Goal: Information Seeking & Learning: Learn about a topic

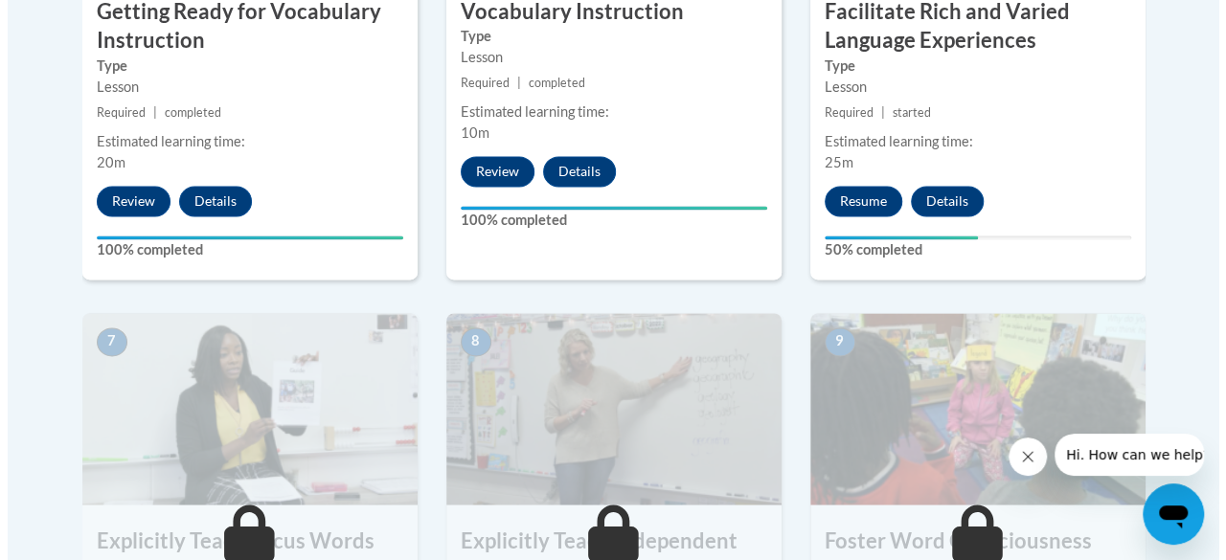
scroll to position [1417, 0]
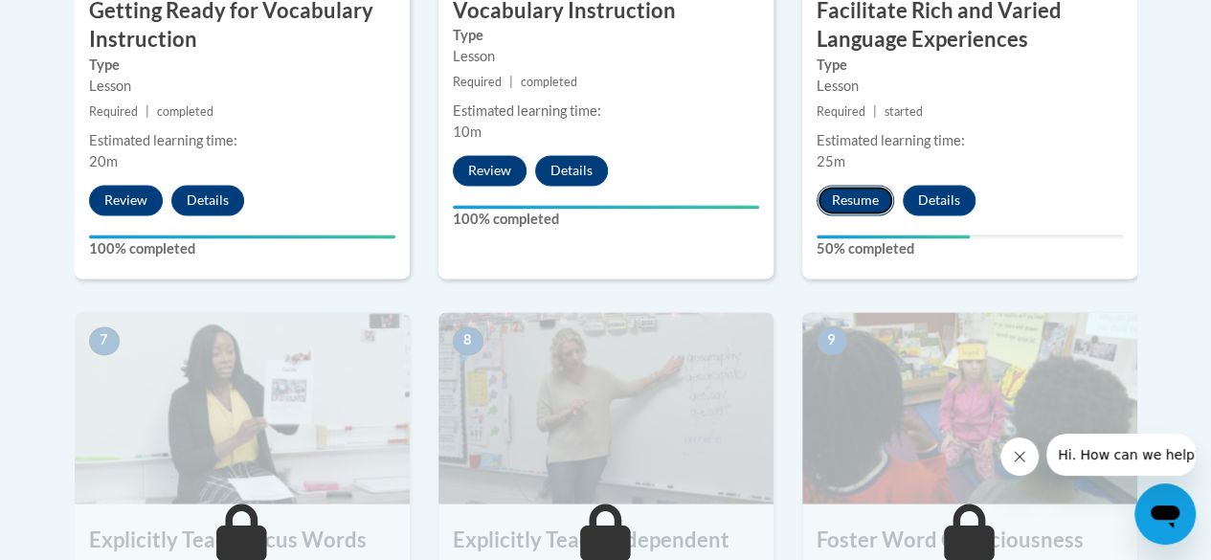
click at [840, 187] on button "Resume" at bounding box center [856, 200] width 78 height 31
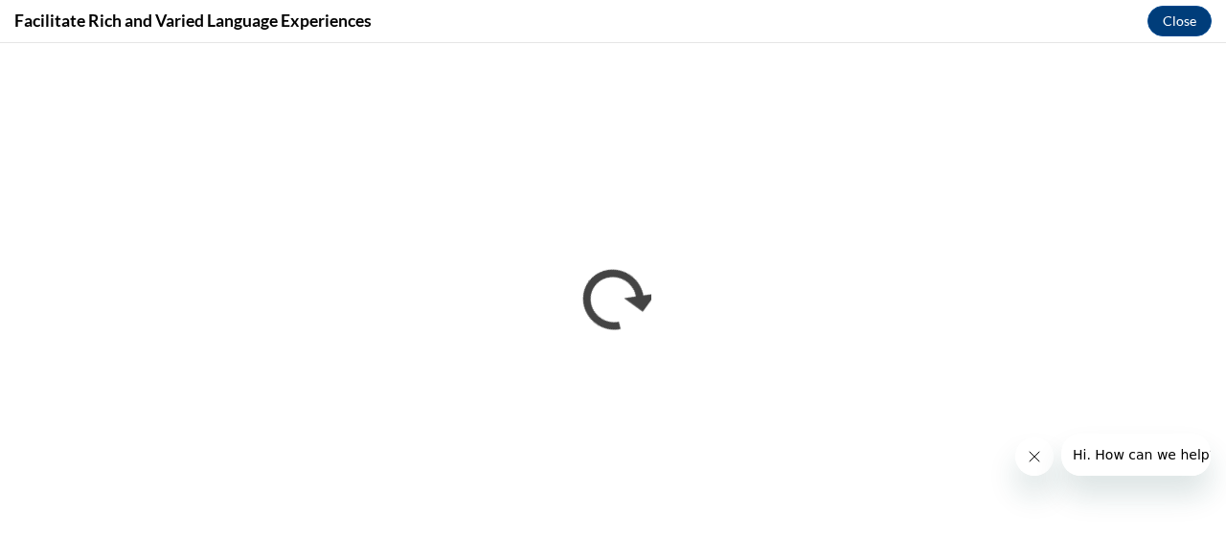
scroll to position [0, 0]
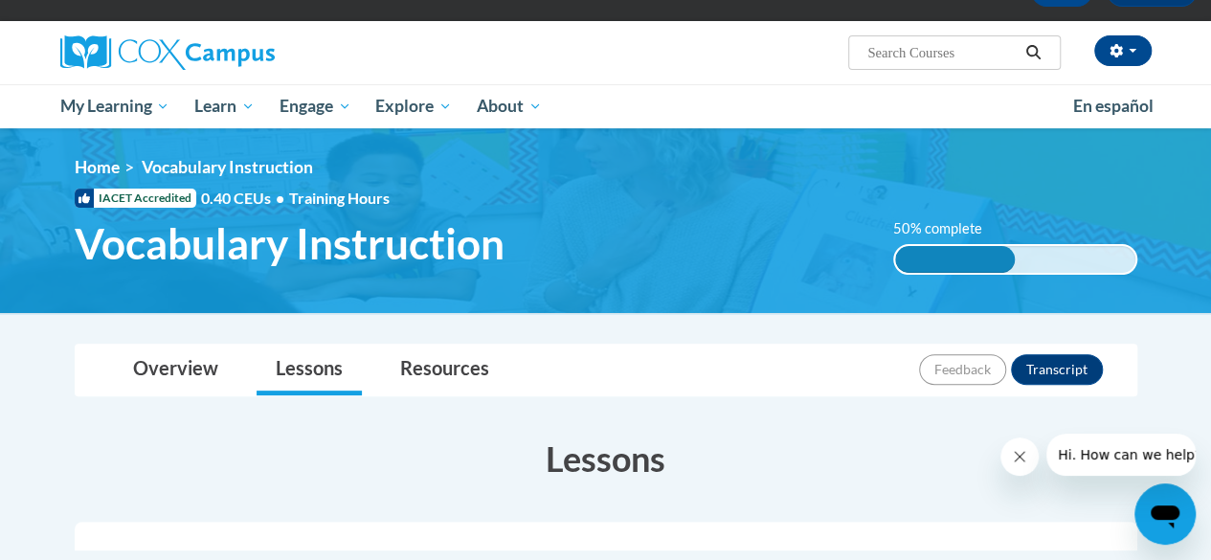
scroll to position [96, 0]
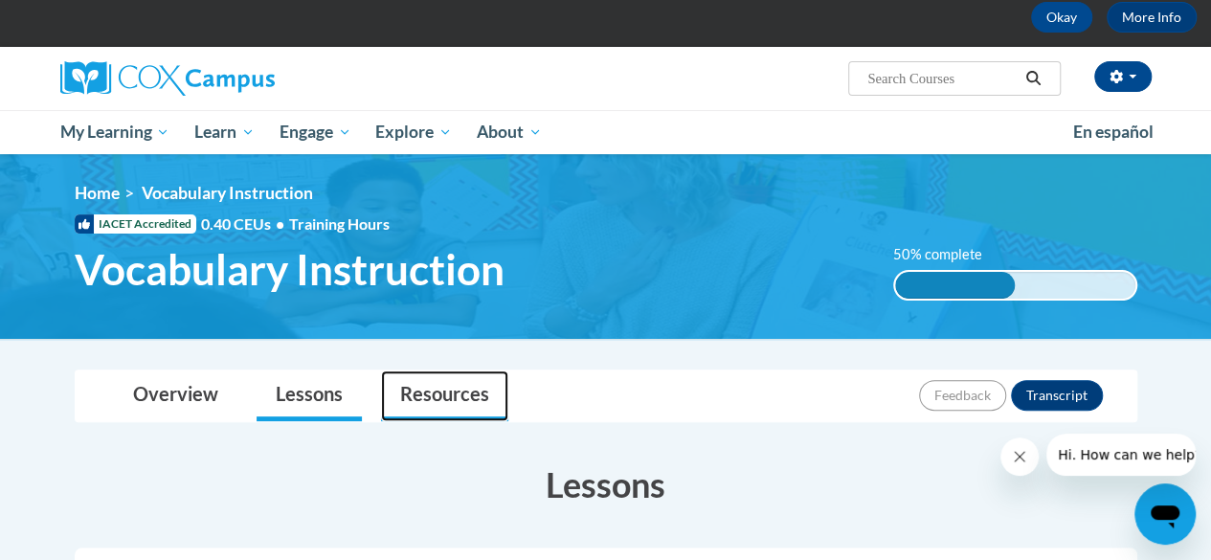
click at [439, 380] on link "Resources" at bounding box center [444, 396] width 127 height 51
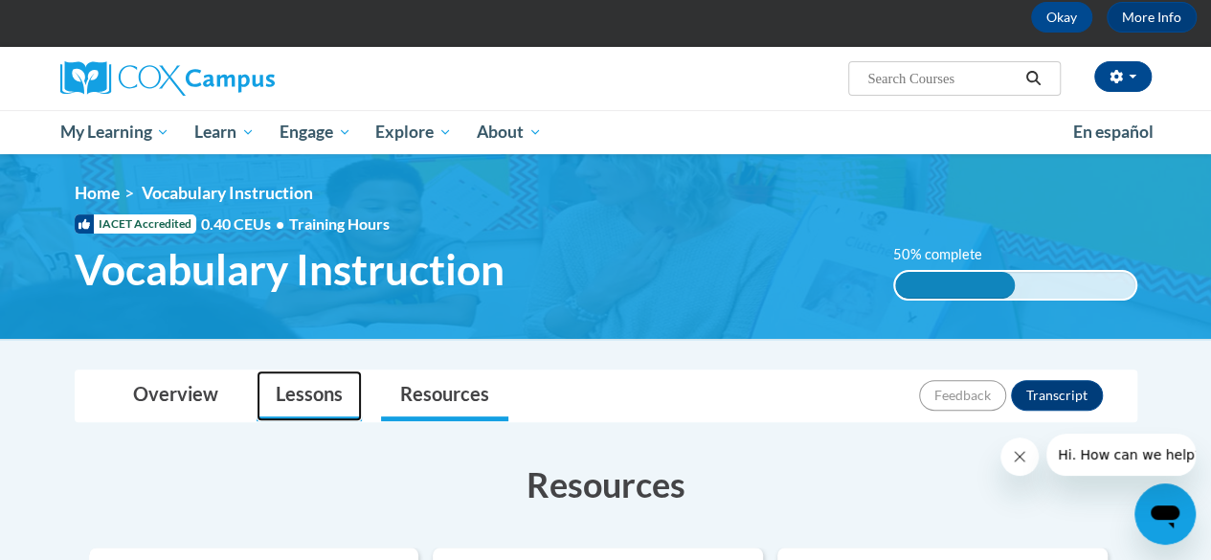
click at [323, 403] on link "Lessons" at bounding box center [309, 396] width 105 height 51
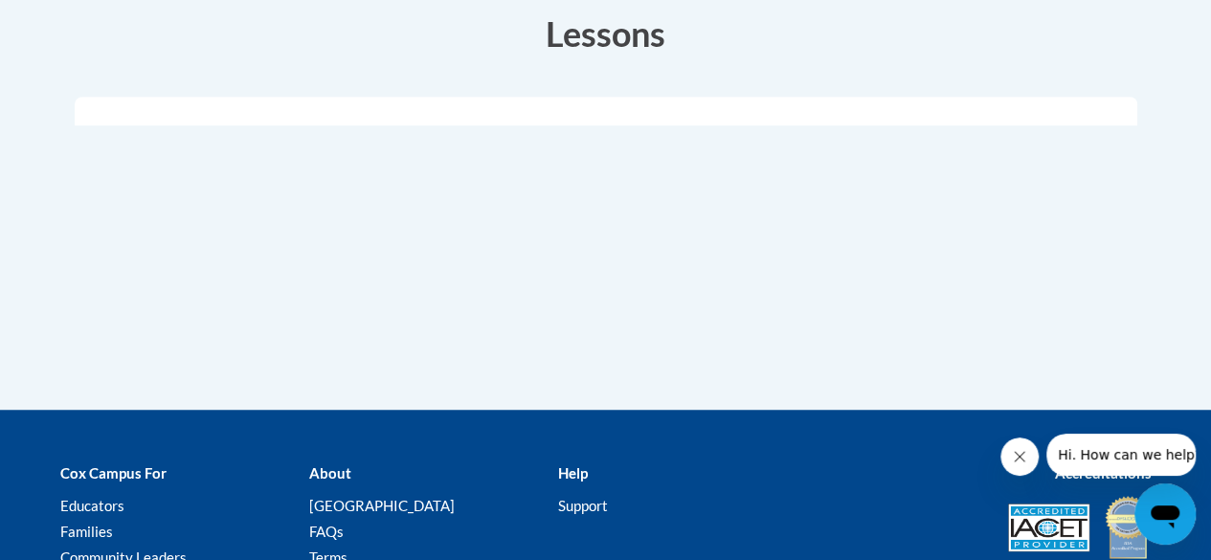
scroll to position [567, 0]
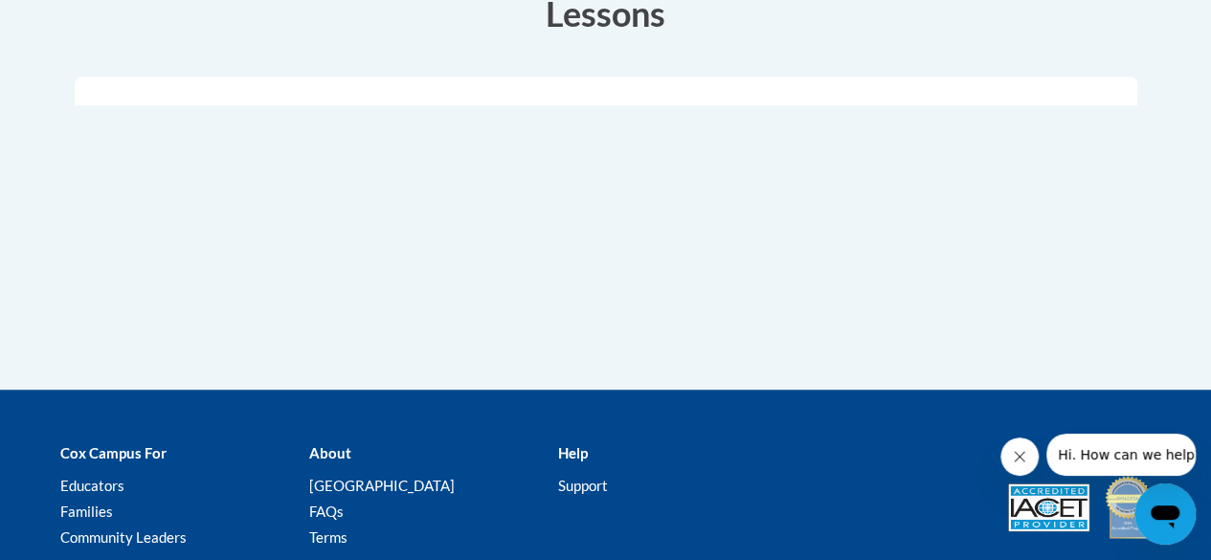
click at [410, 268] on div "Lessons Active" at bounding box center [606, 121] width 1092 height 303
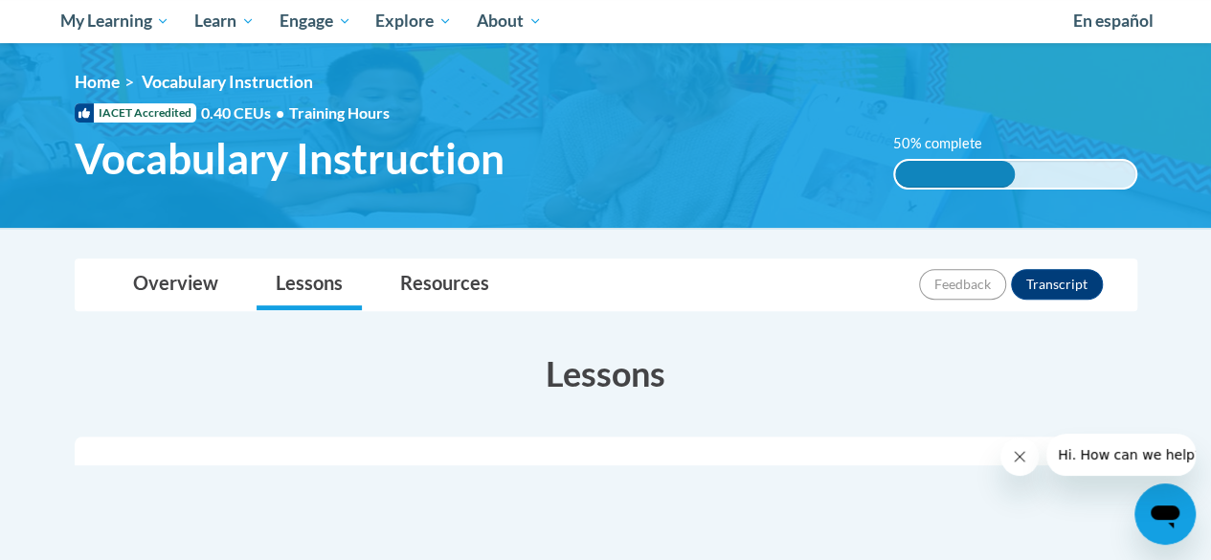
scroll to position [205, 0]
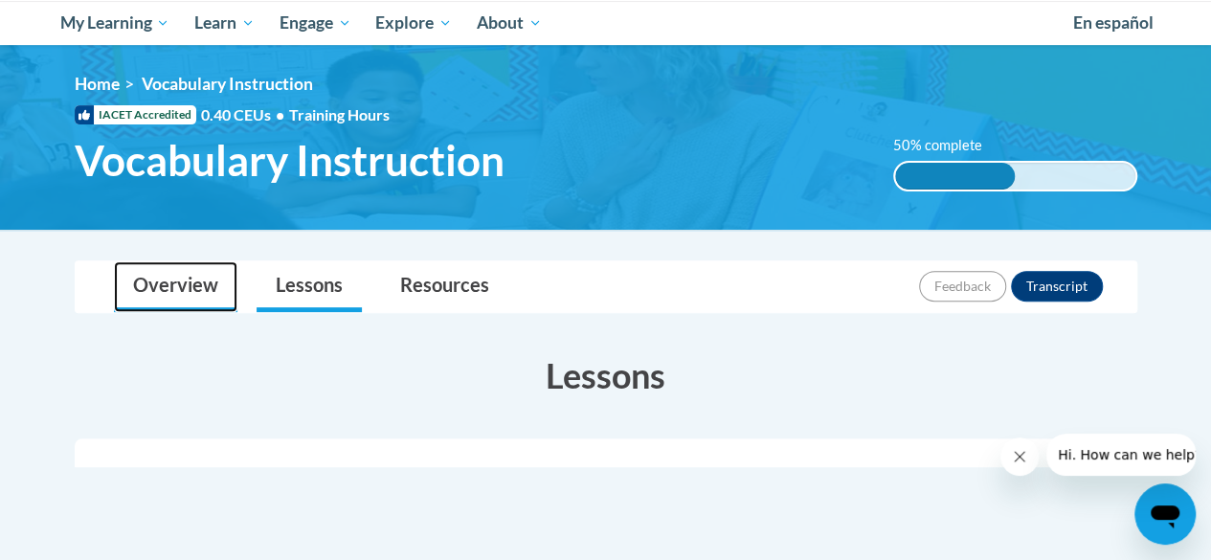
click at [159, 288] on link "Overview" at bounding box center [176, 286] width 124 height 51
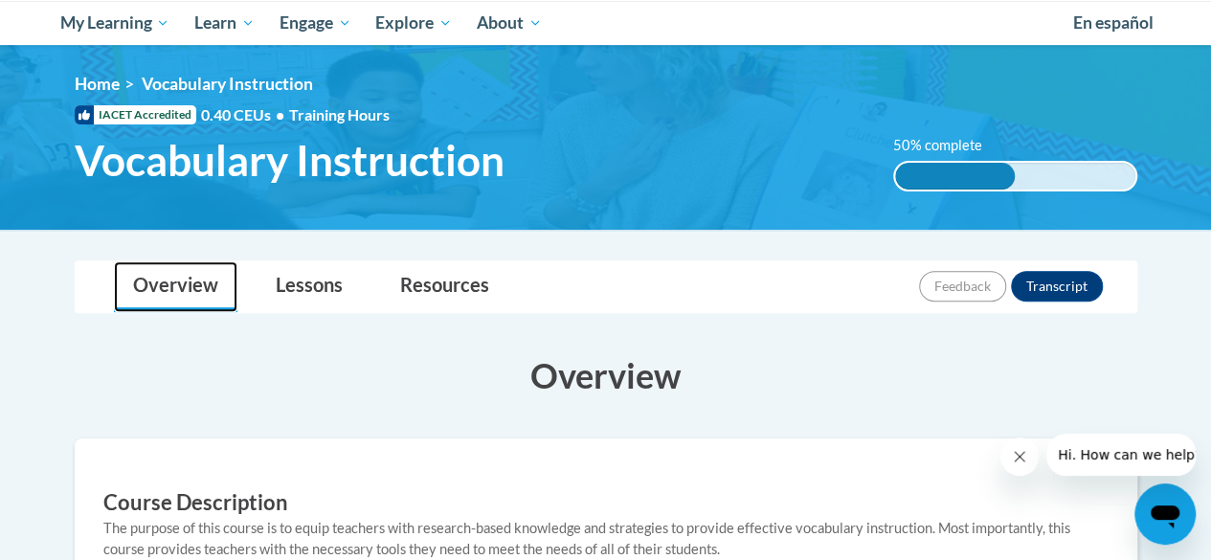
click at [159, 288] on link "Overview" at bounding box center [176, 286] width 124 height 51
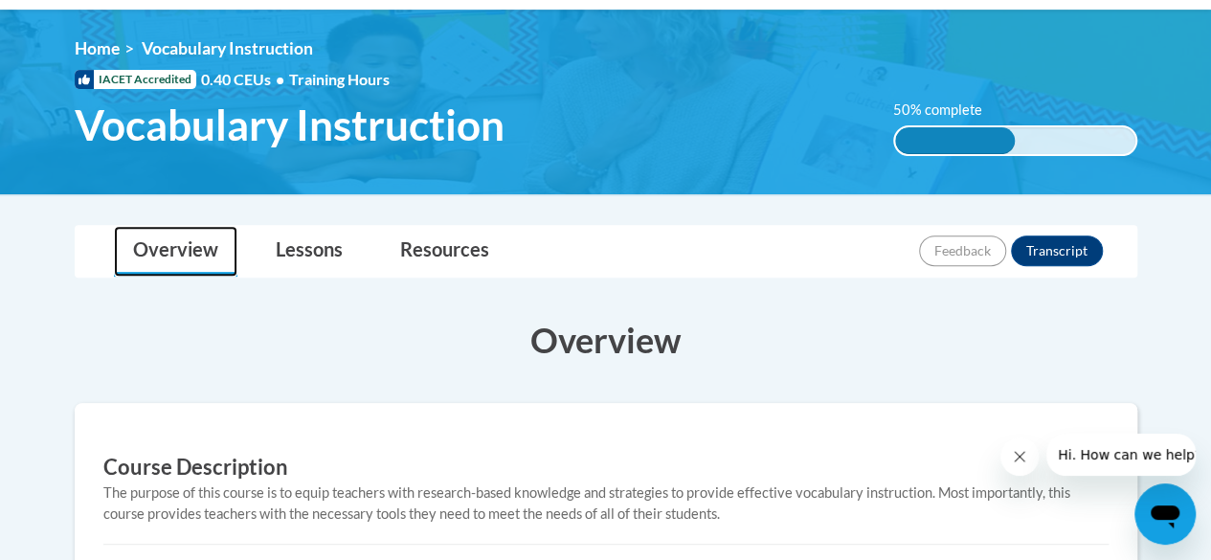
scroll to position [192, 0]
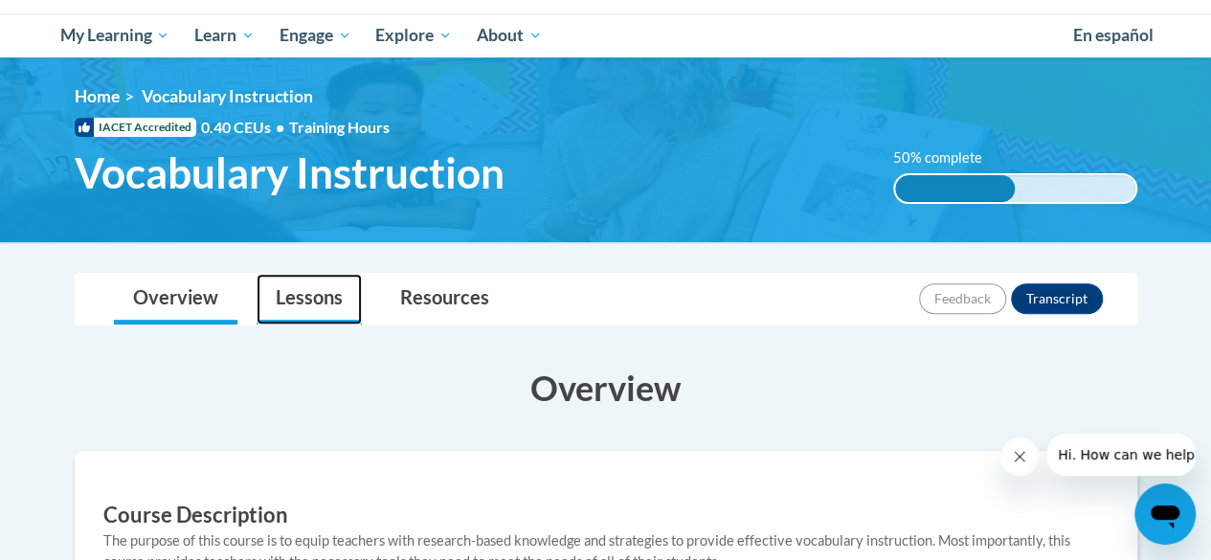
click at [272, 298] on link "Lessons" at bounding box center [309, 299] width 105 height 51
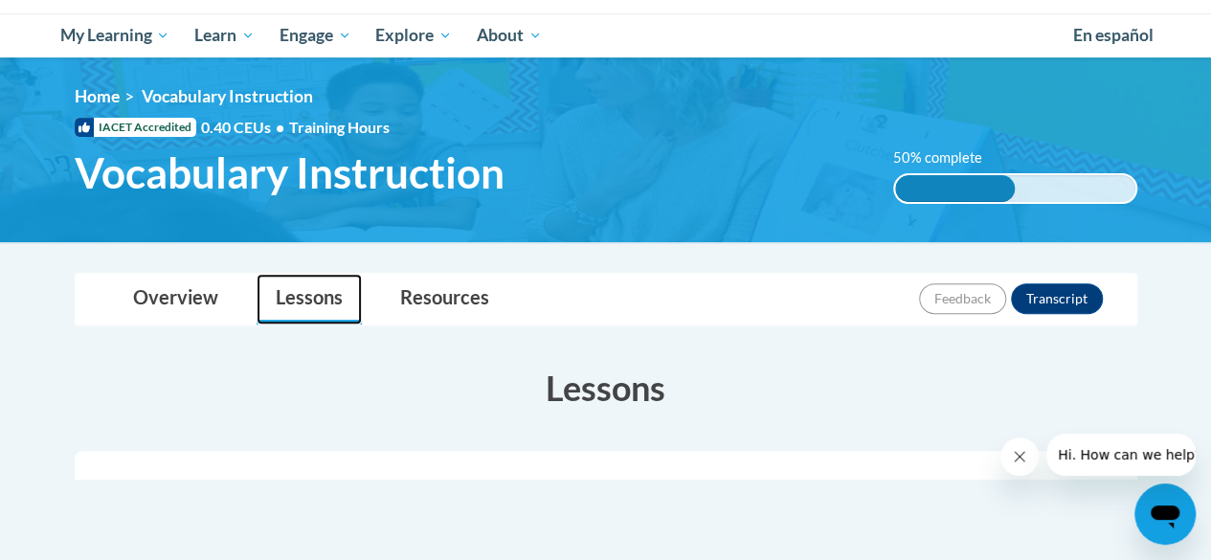
click at [272, 298] on link "Lessons" at bounding box center [309, 299] width 105 height 51
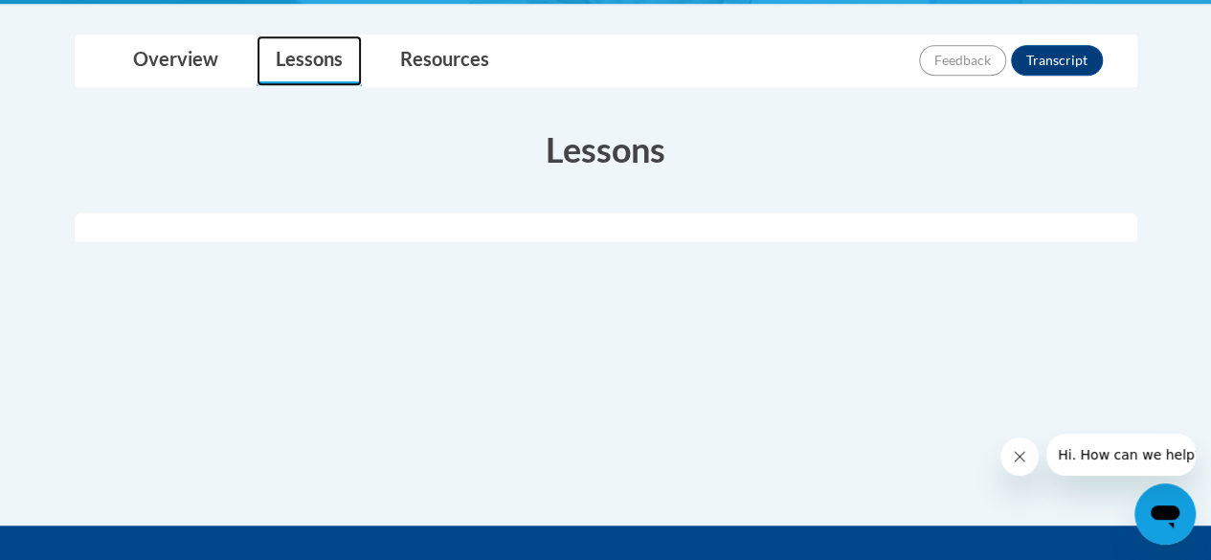
scroll to position [456, 0]
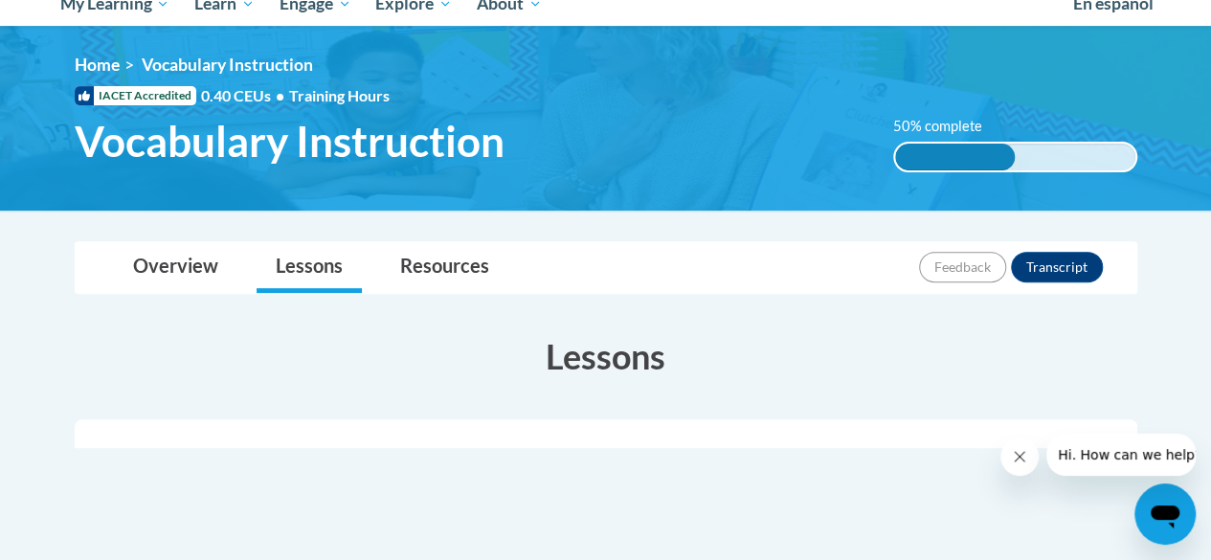
scroll to position [709, 0]
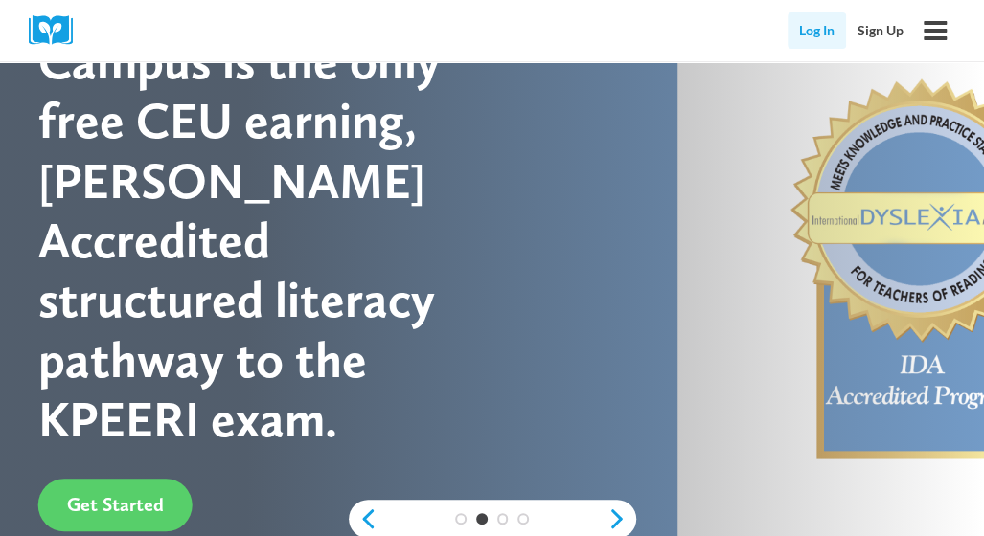
scroll to position [177, 0]
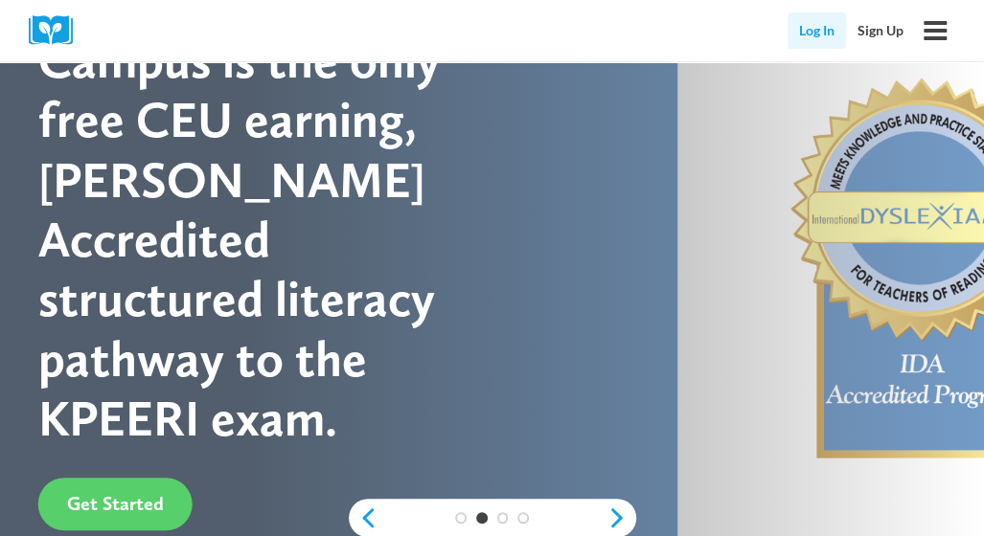
click at [818, 28] on link "Log In" at bounding box center [816, 30] width 58 height 36
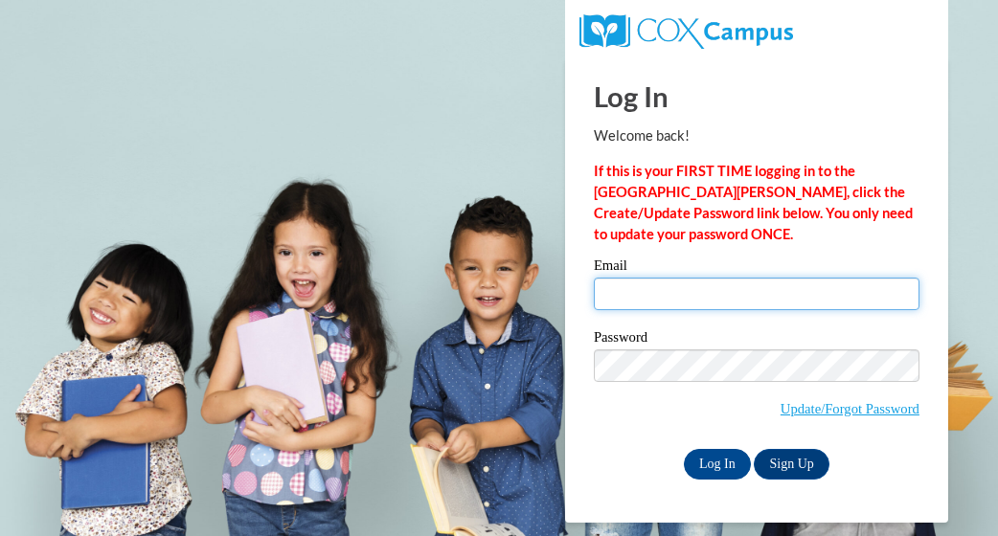
click at [730, 298] on input "Email" at bounding box center [757, 294] width 326 height 33
type input "[EMAIL_ADDRESS][DOMAIN_NAME]"
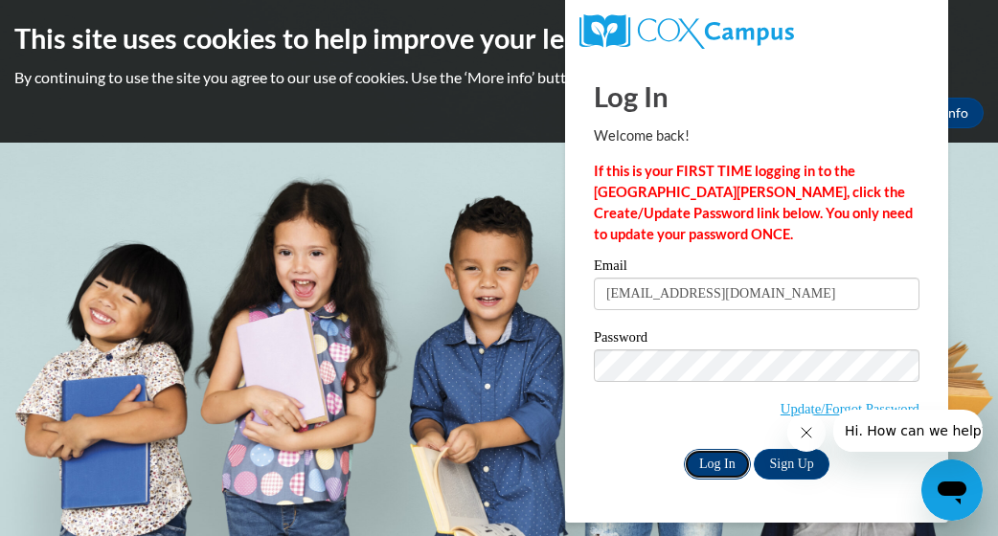
click at [724, 461] on input "Log In" at bounding box center [717, 464] width 67 height 31
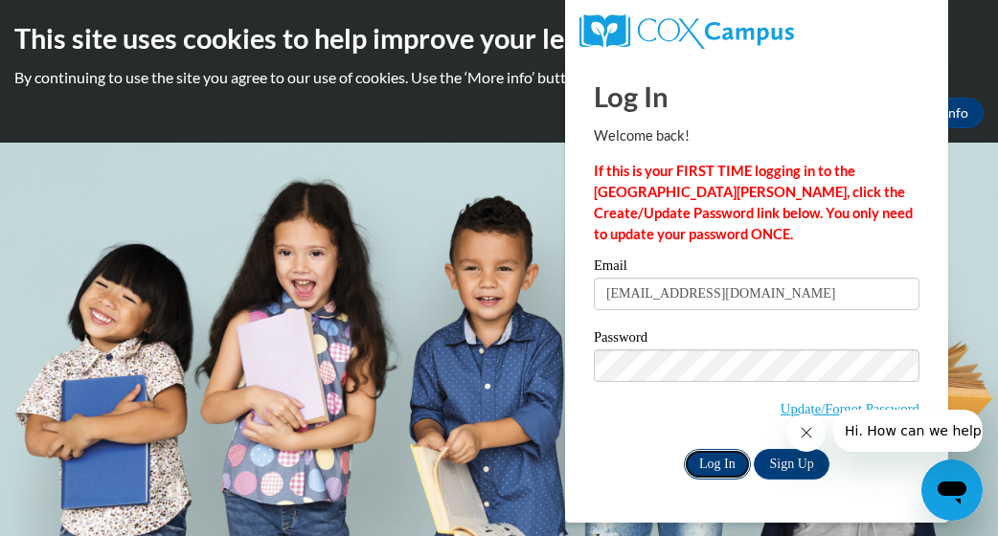
click at [724, 461] on input "Log In" at bounding box center [717, 464] width 67 height 31
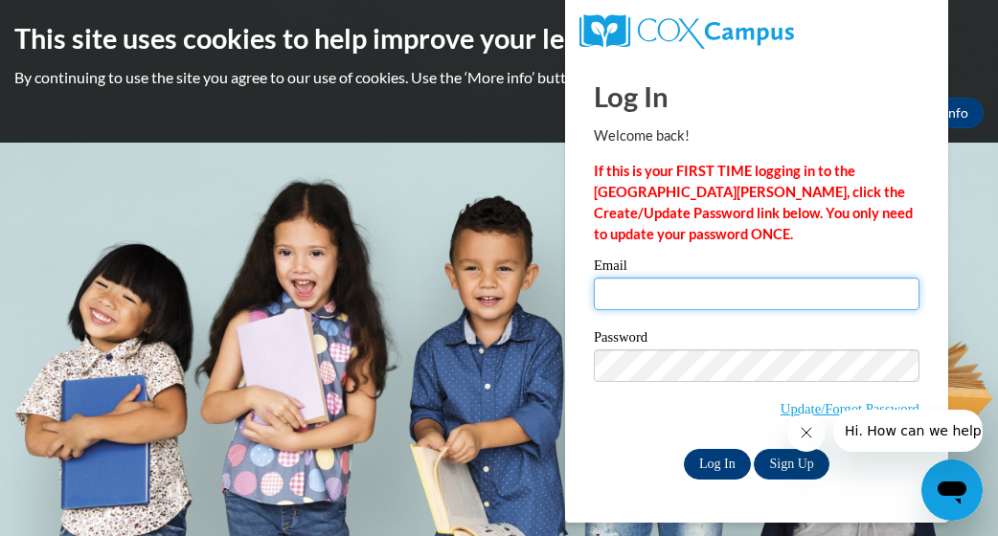
type input "[EMAIL_ADDRESS][DOMAIN_NAME]"
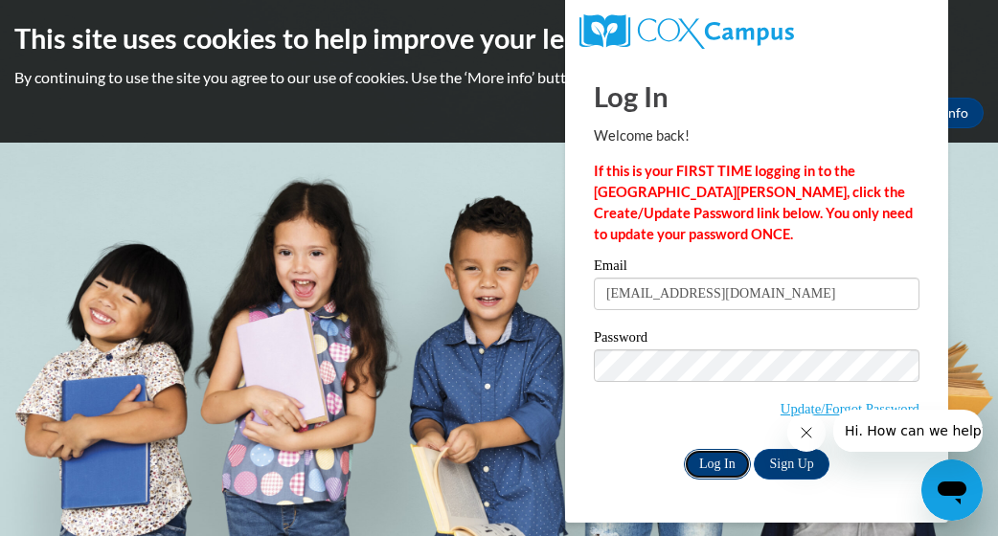
click at [726, 463] on input "Log In" at bounding box center [717, 464] width 67 height 31
click at [718, 455] on input "Log In" at bounding box center [717, 464] width 67 height 31
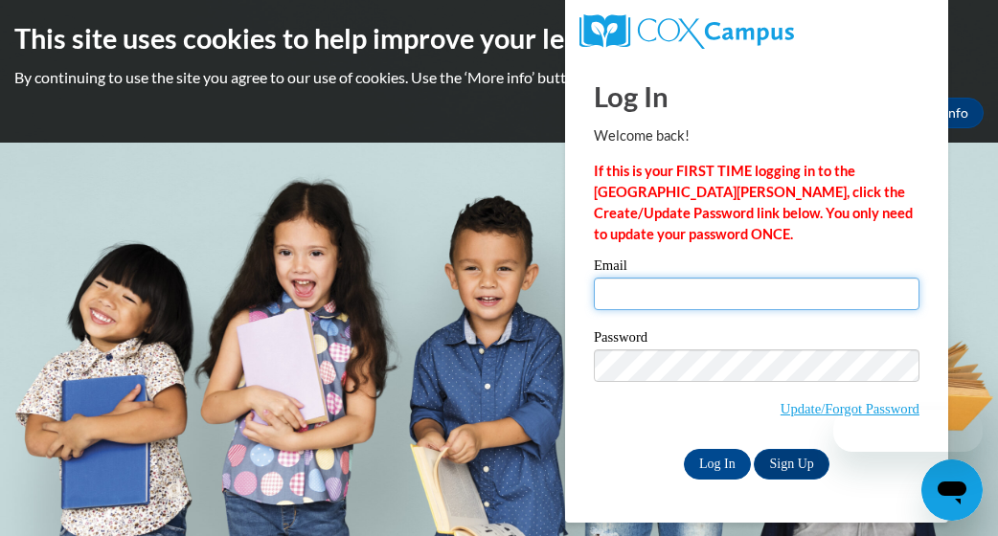
type input "[EMAIL_ADDRESS][DOMAIN_NAME]"
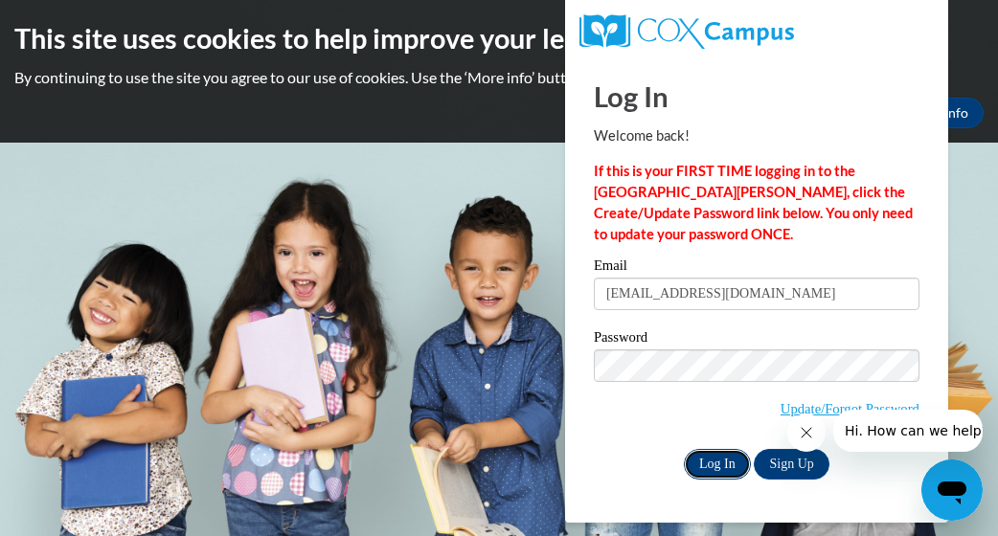
click at [714, 465] on input "Log In" at bounding box center [717, 464] width 67 height 31
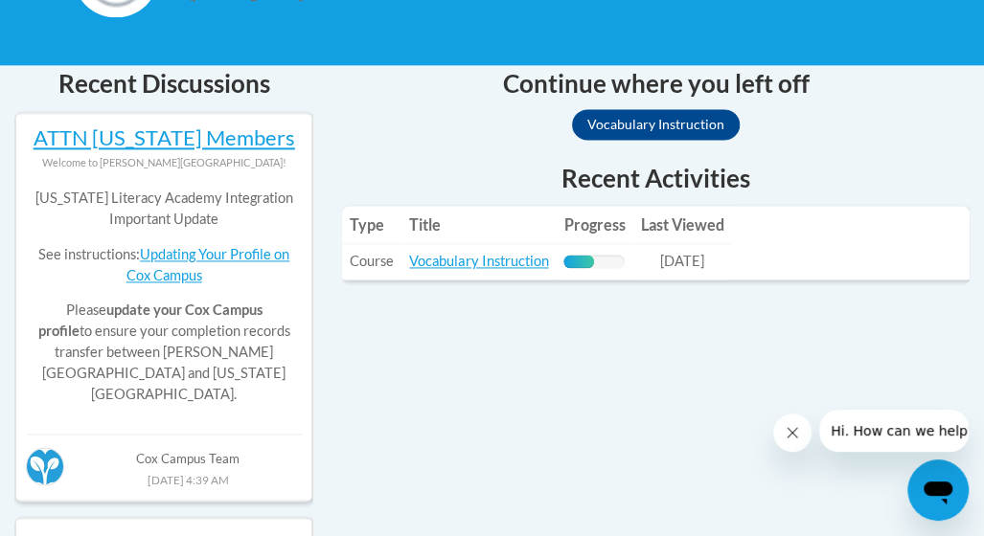
scroll to position [1015, 0]
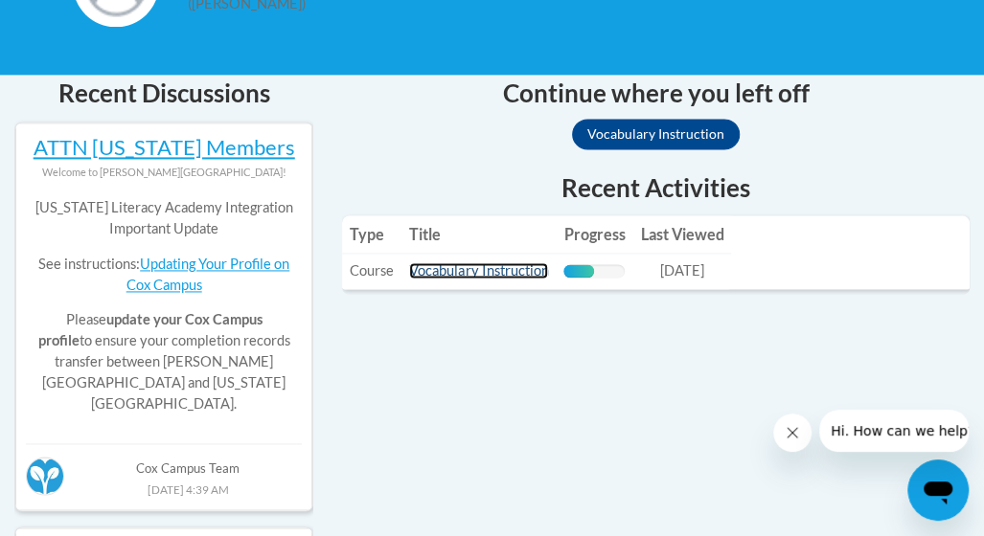
click at [490, 262] on link "Vocabulary Instruction" at bounding box center [478, 270] width 139 height 16
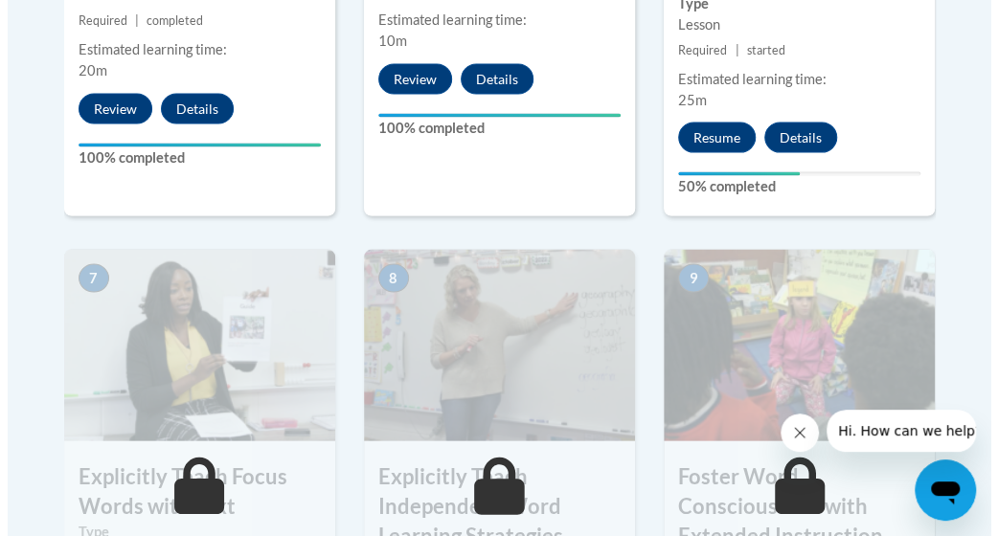
scroll to position [1501, 0]
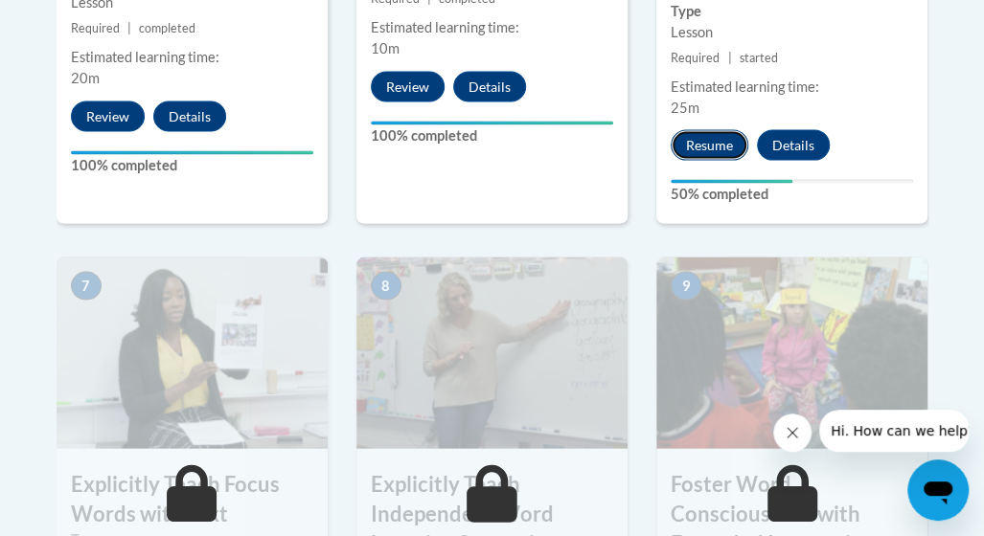
click at [706, 130] on button "Resume" at bounding box center [709, 145] width 78 height 31
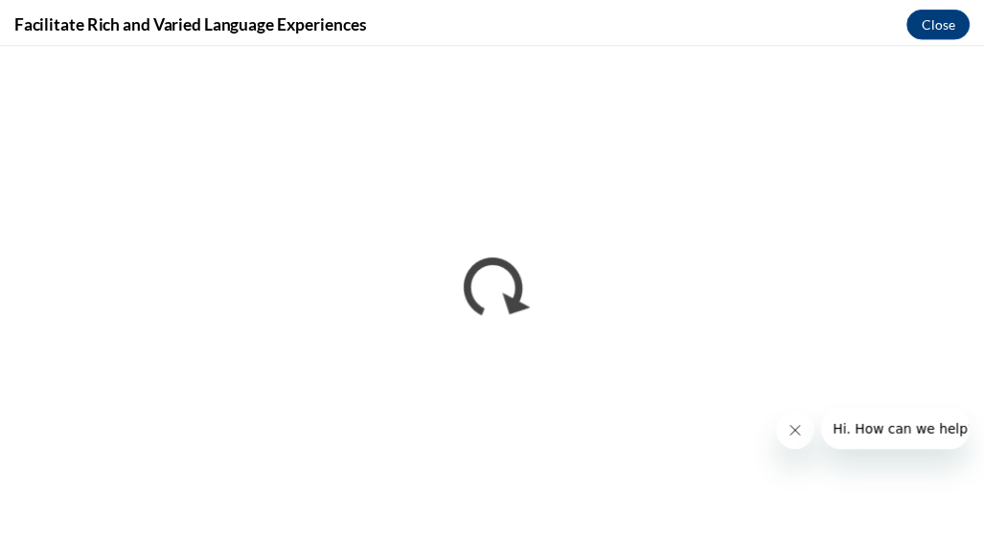
scroll to position [0, 0]
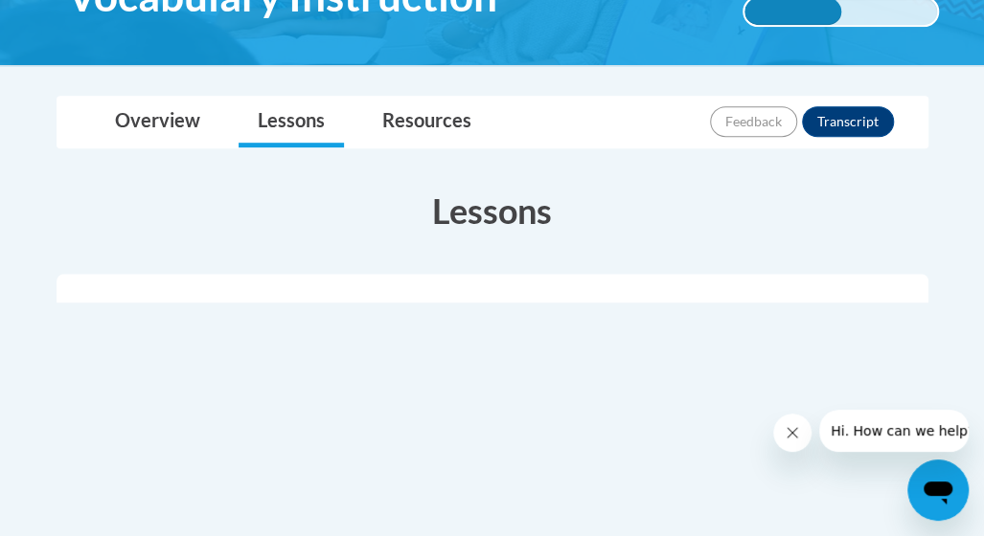
scroll to position [372, 0]
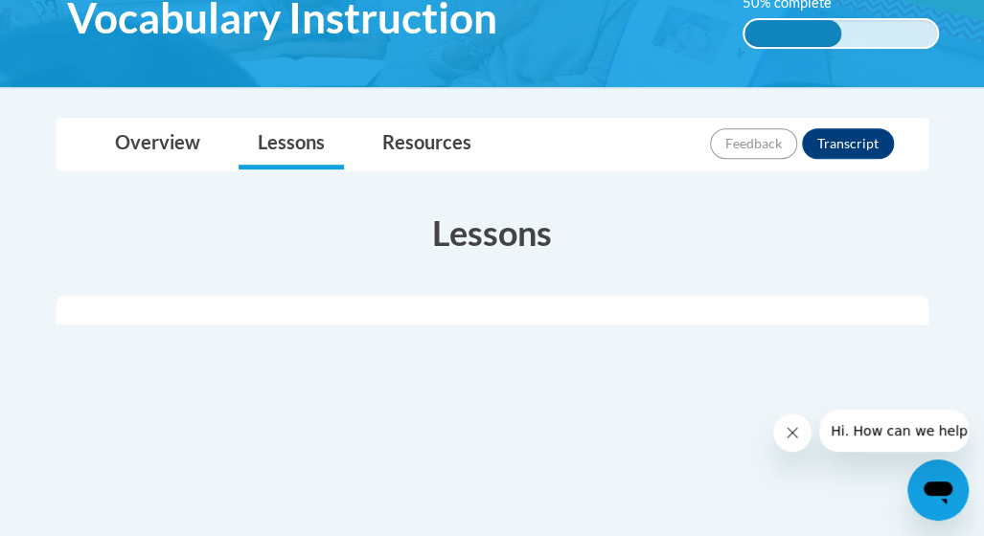
scroll to position [357, 0]
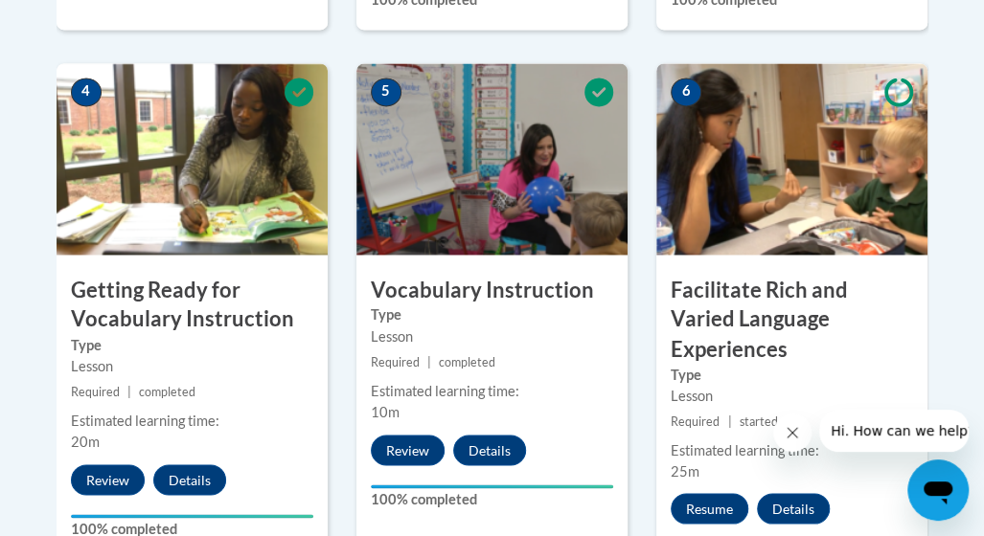
scroll to position [1097, 0]
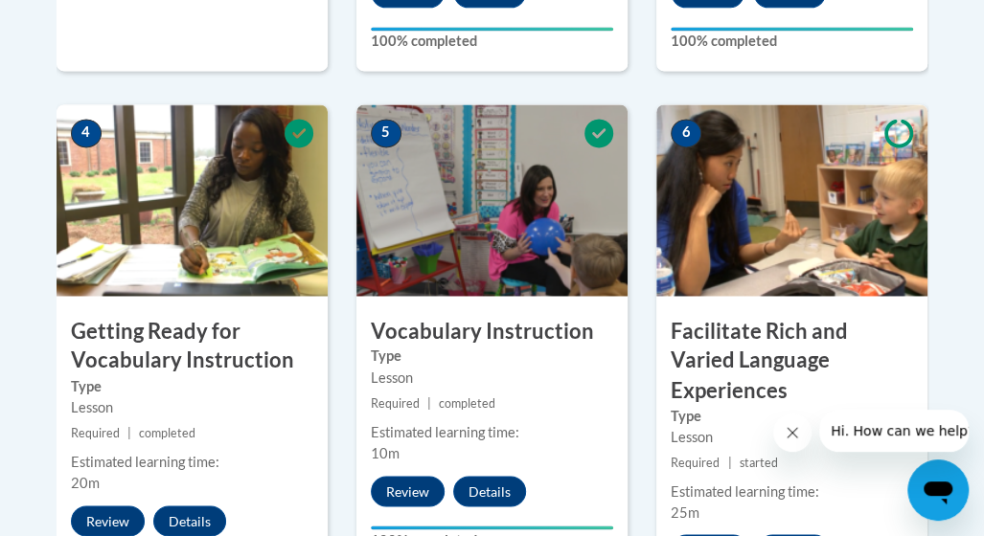
drag, startPoint x: 772, startPoint y: 221, endPoint x: 707, endPoint y: 237, distance: 66.9
click at [707, 237] on img at bounding box center [791, 200] width 271 height 192
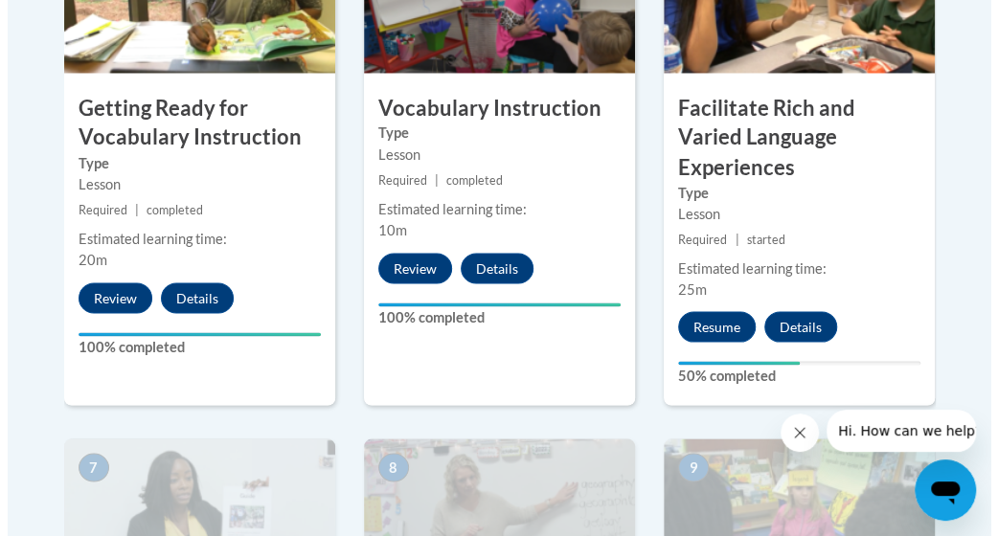
scroll to position [1323, 0]
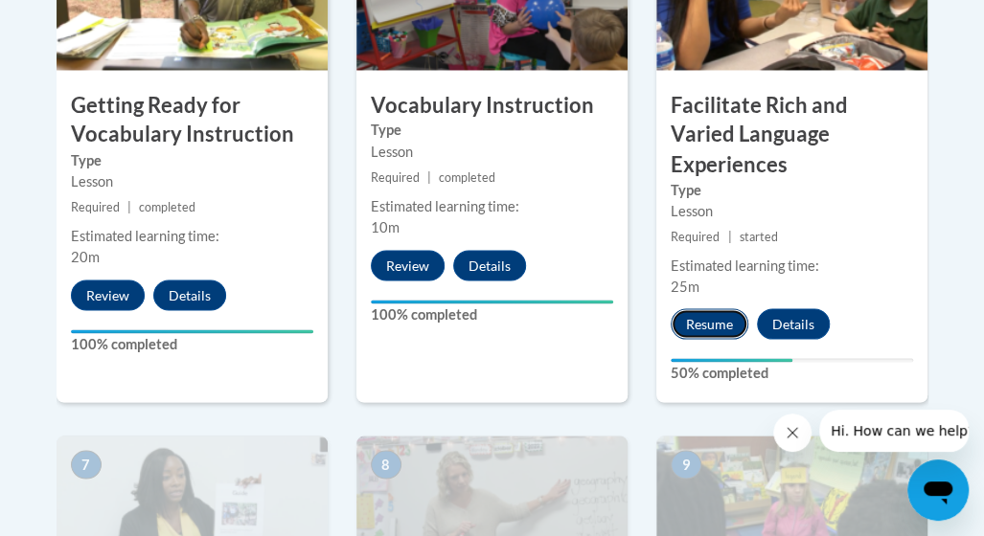
click at [699, 308] on button "Resume" at bounding box center [709, 323] width 78 height 31
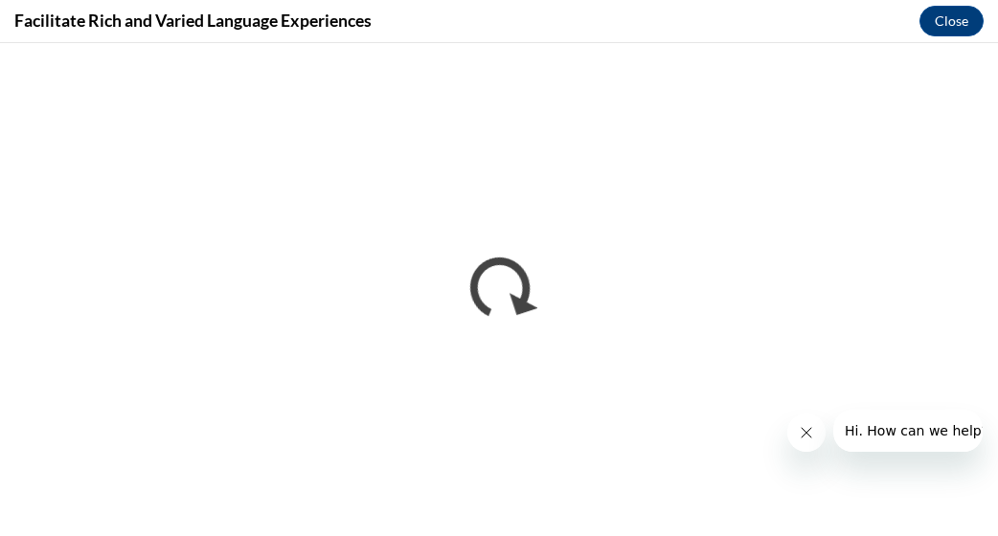
scroll to position [0, 0]
